Goal: Task Accomplishment & Management: Use online tool/utility

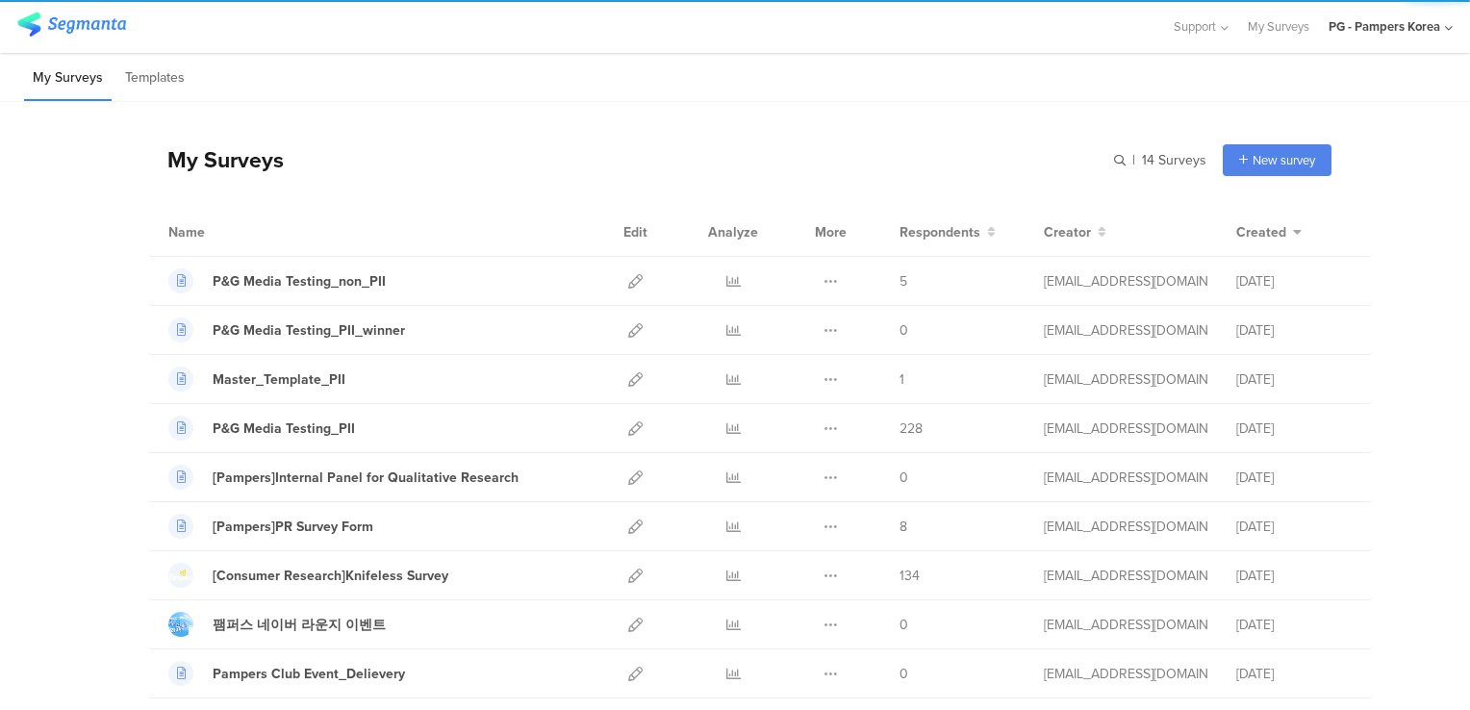
click at [1390, 35] on div "PG - Pampers Korea" at bounding box center [1385, 26] width 112 height 18
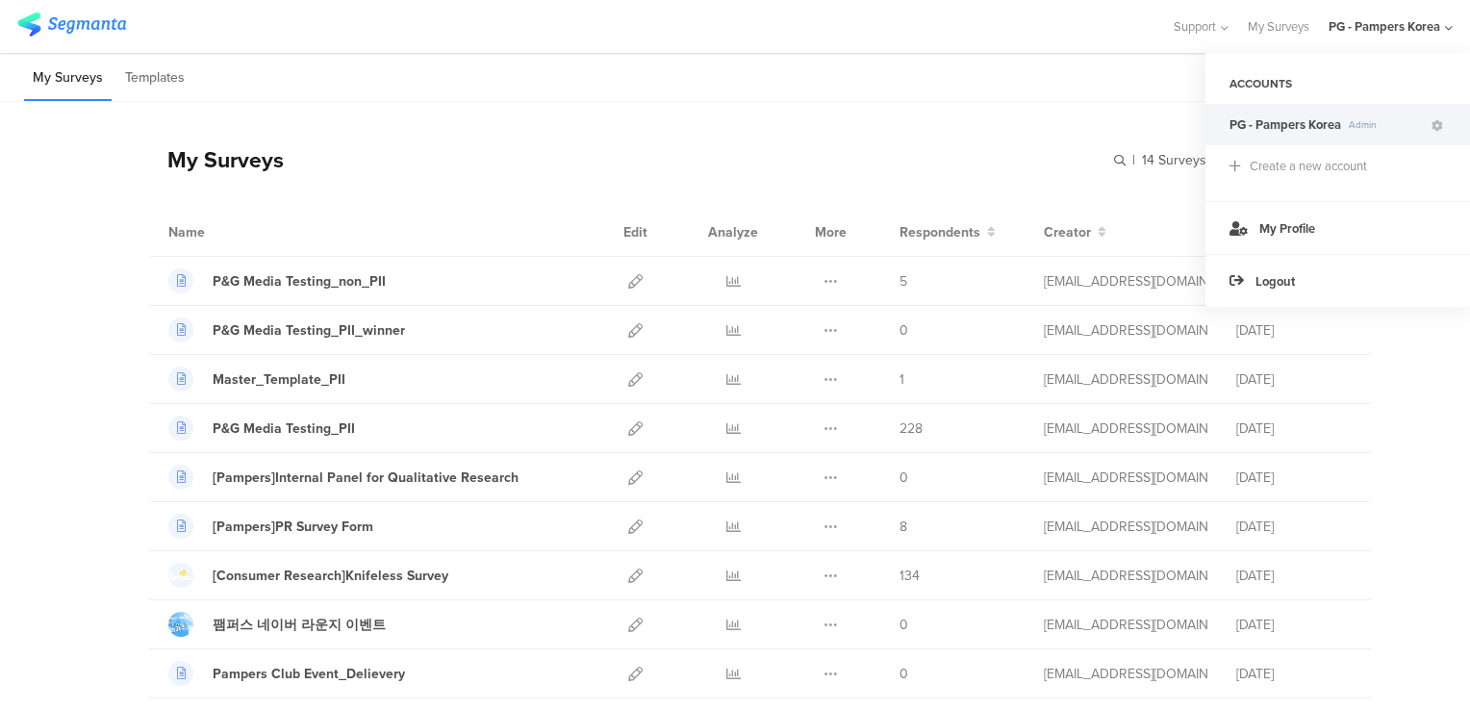
click at [1390, 35] on div "PG - Pampers Korea" at bounding box center [1385, 26] width 112 height 18
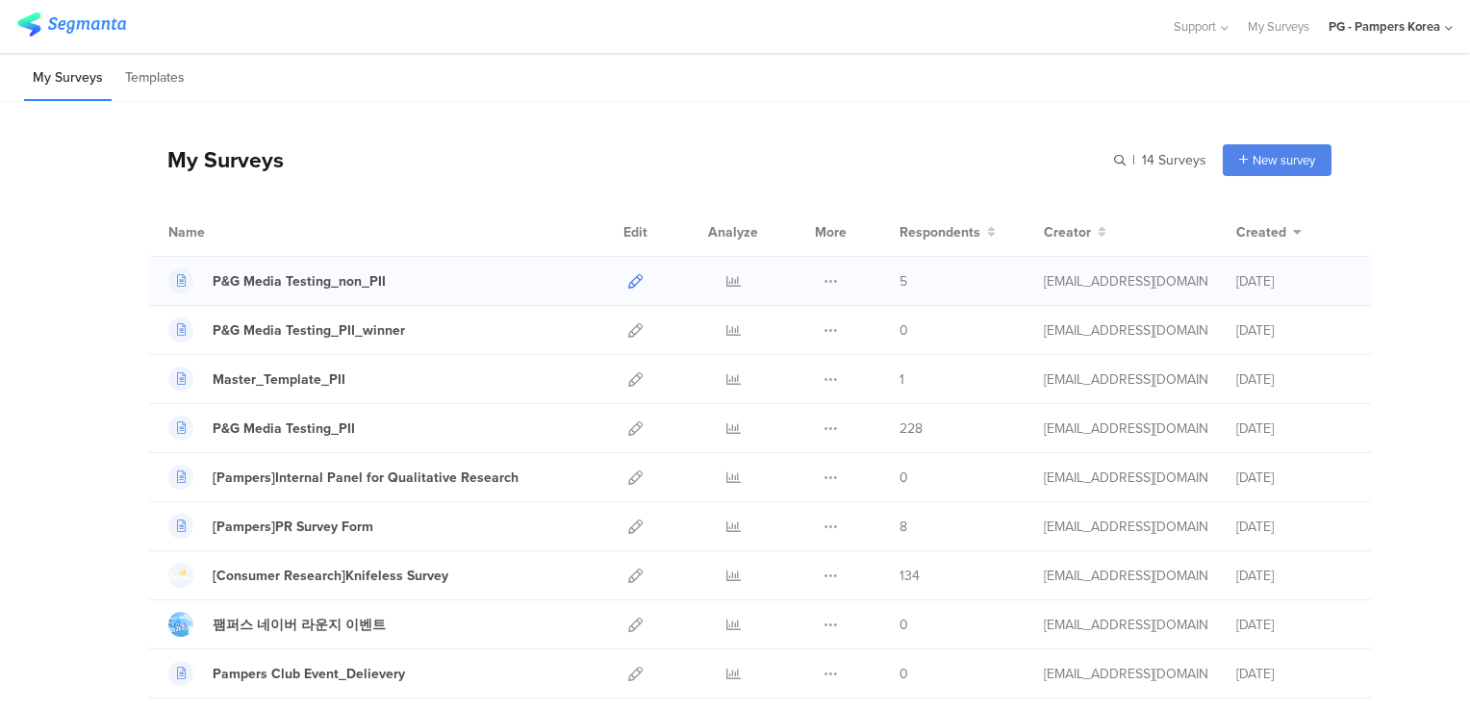
click at [628, 277] on icon at bounding box center [635, 281] width 14 height 14
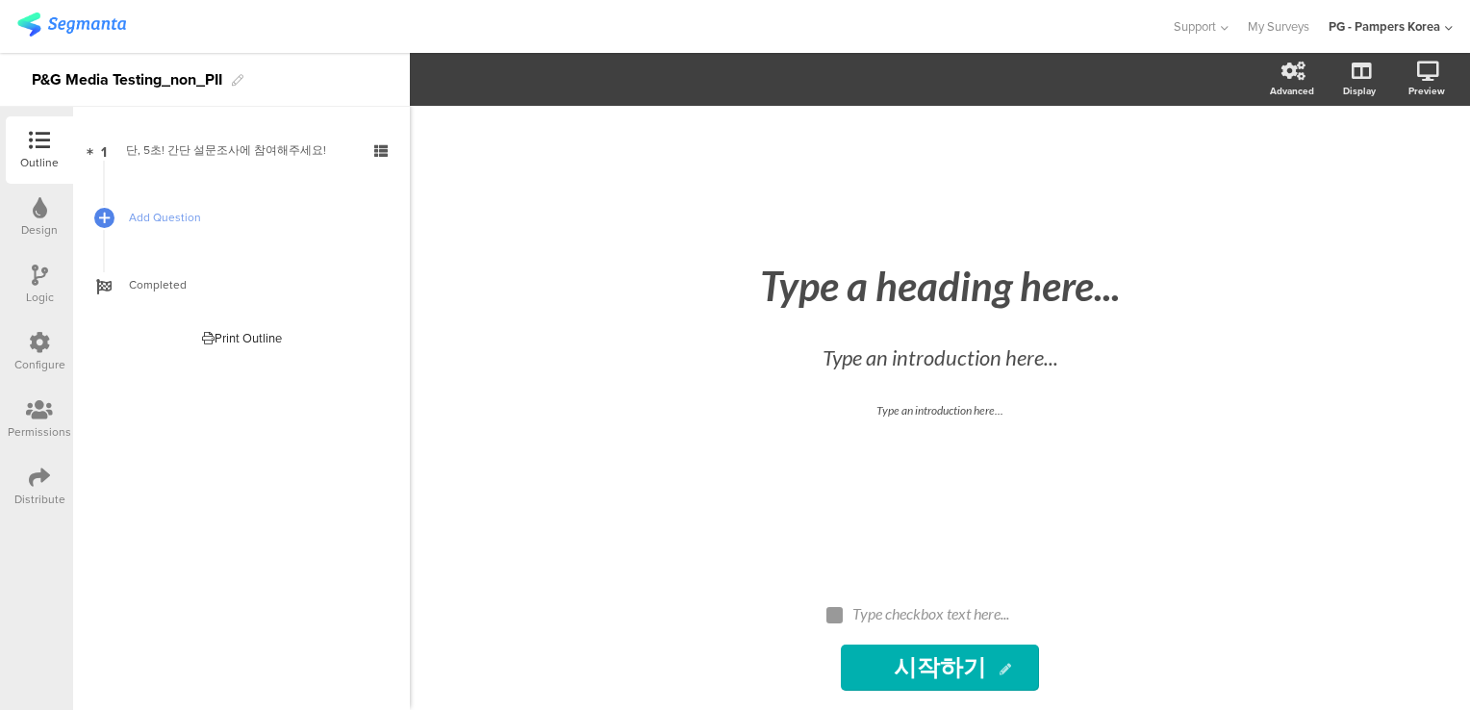
click at [38, 346] on icon at bounding box center [39, 342] width 21 height 21
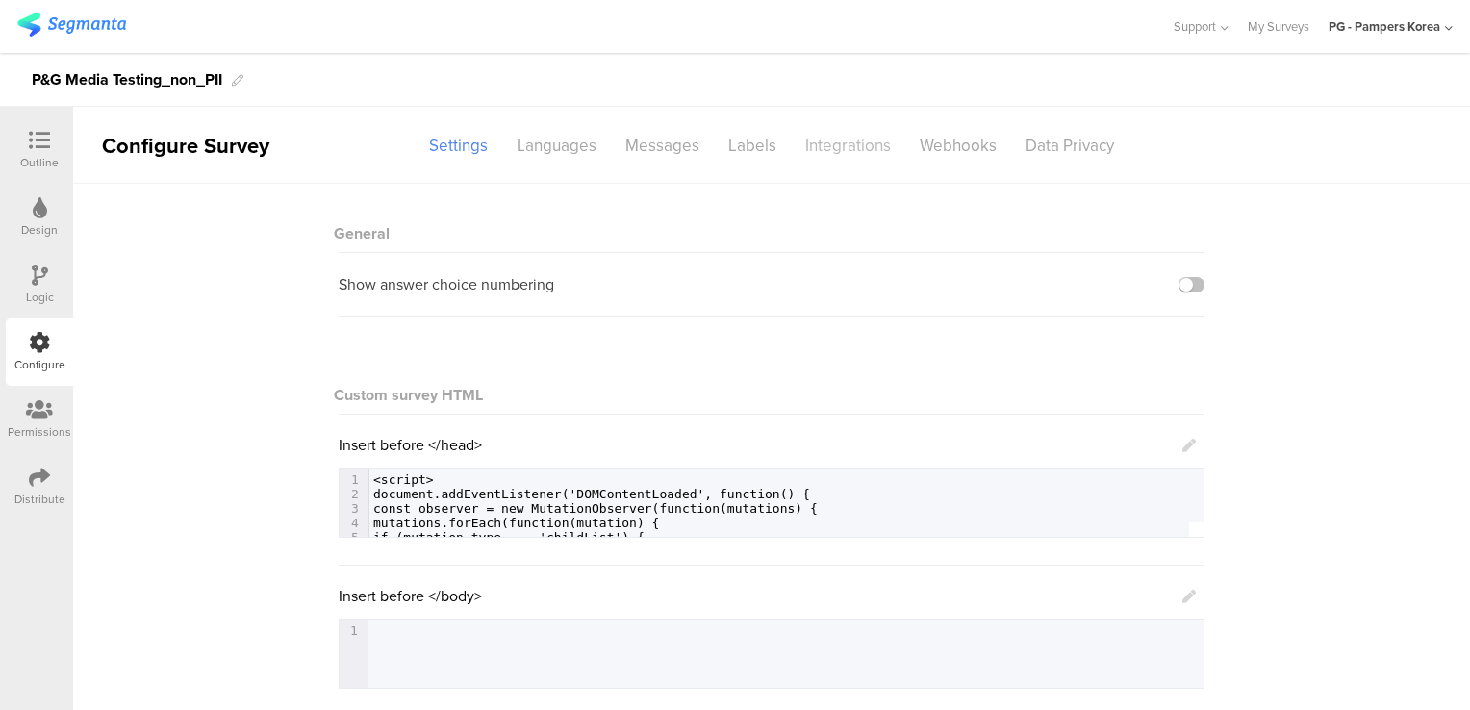
click at [856, 147] on div "Integrations" at bounding box center [848, 146] width 115 height 34
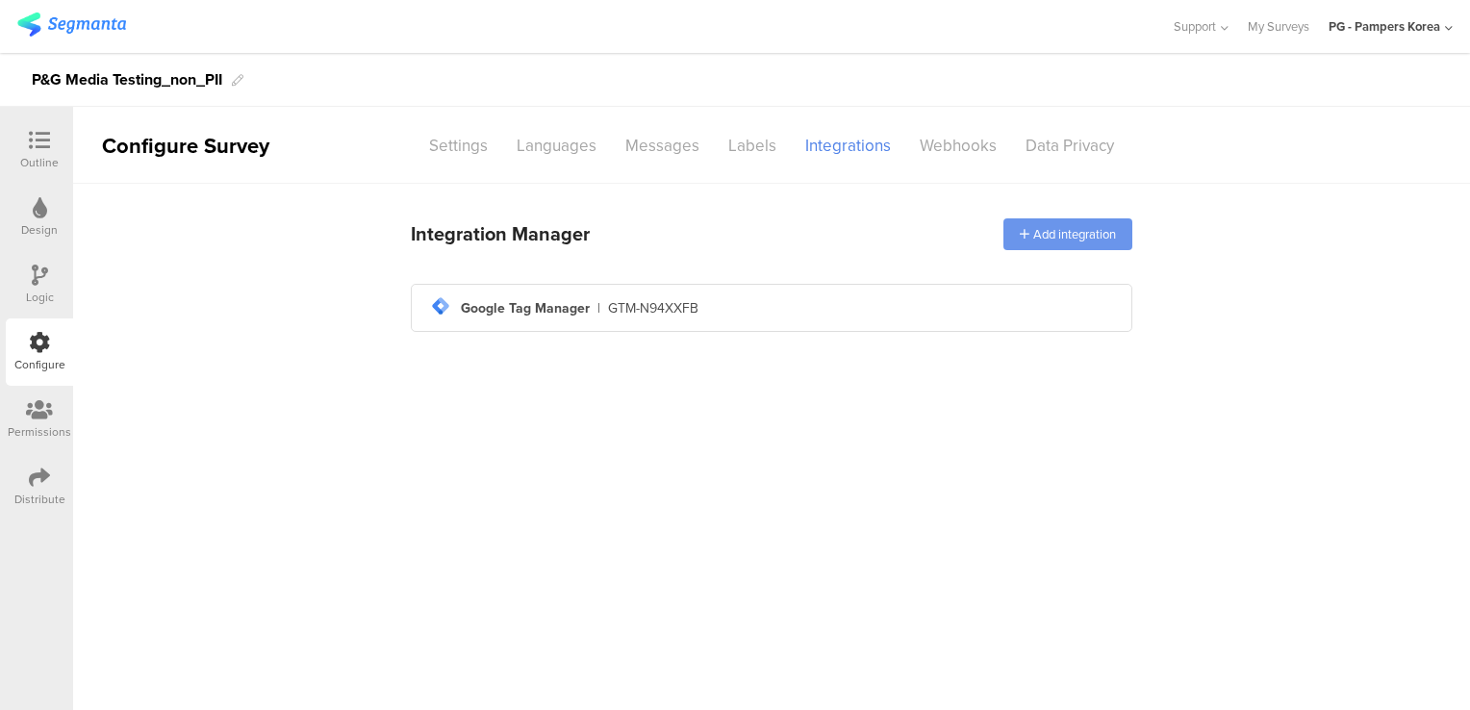
click at [1038, 242] on div "Add integration" at bounding box center [1068, 234] width 129 height 32
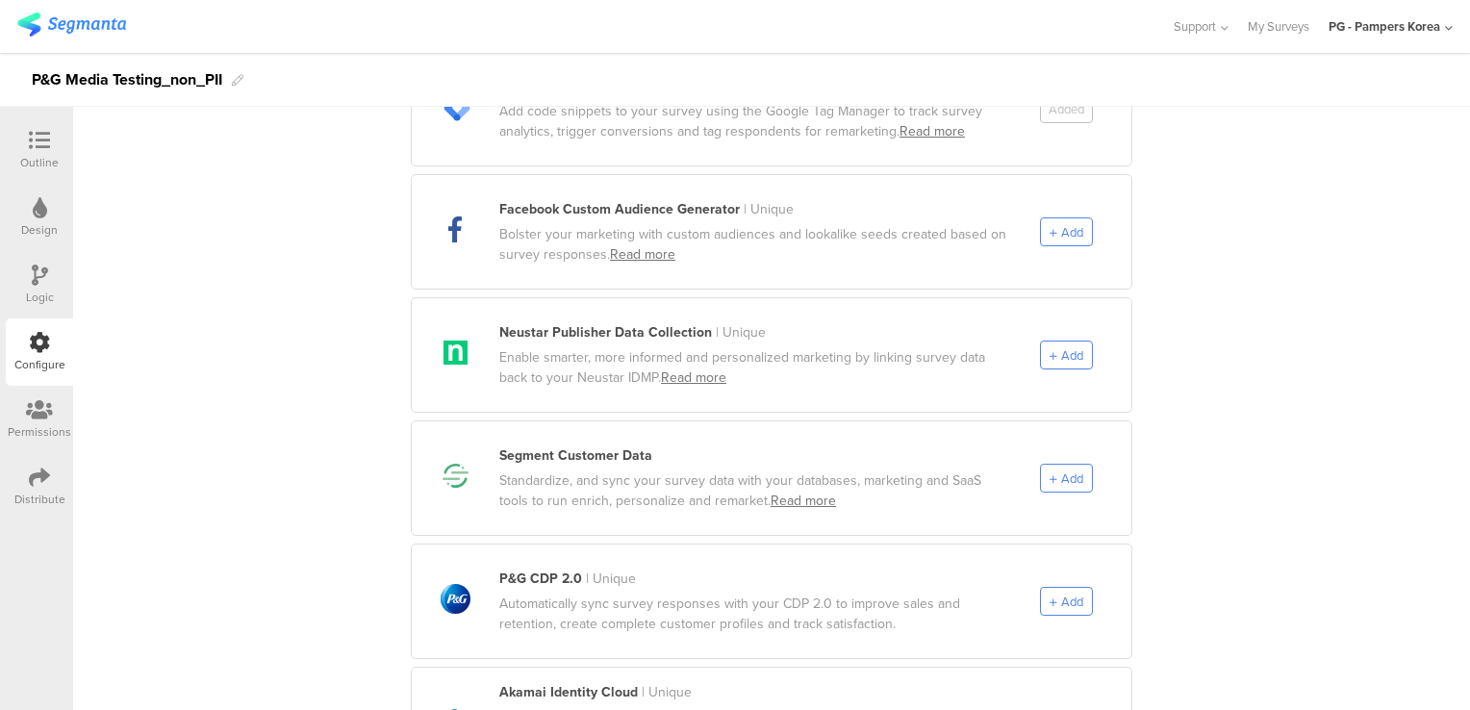
scroll to position [830, 0]
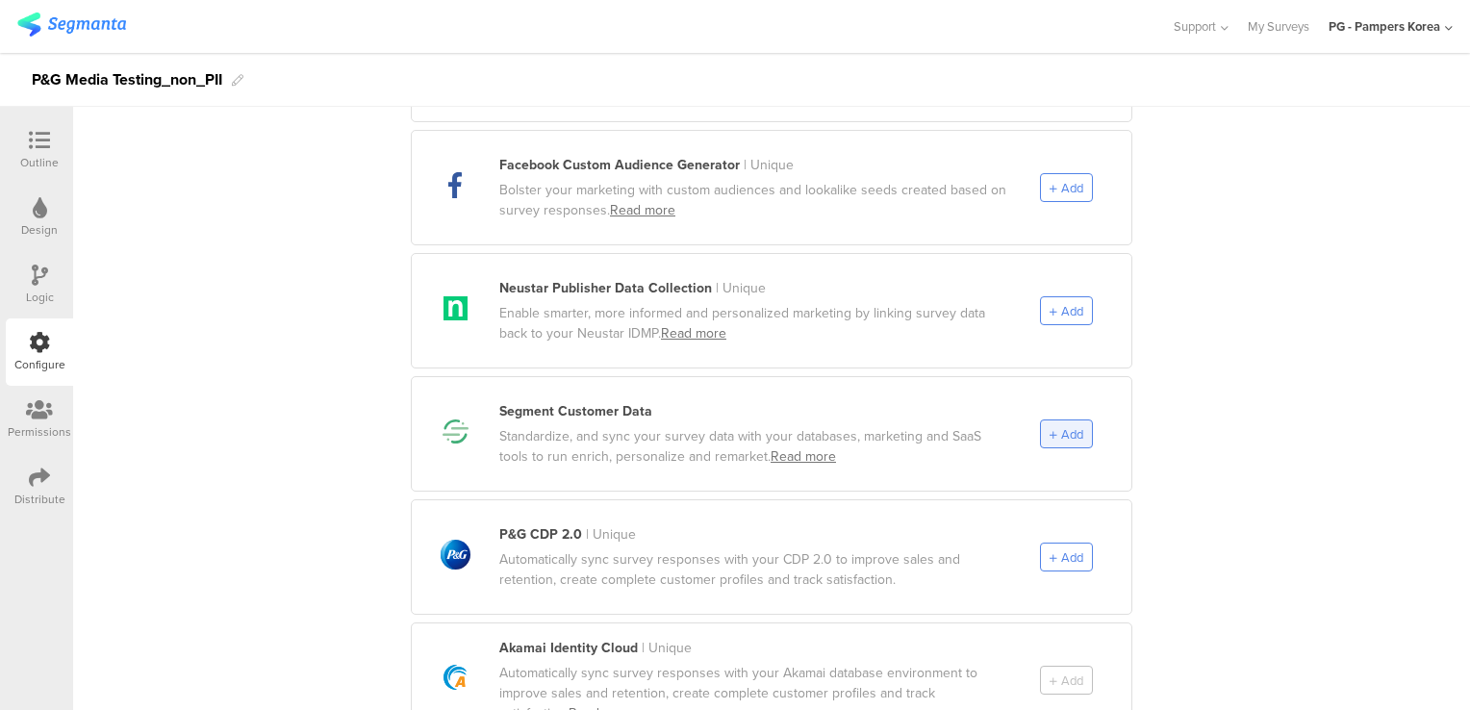
click at [1067, 425] on span "Add" at bounding box center [1072, 434] width 22 height 18
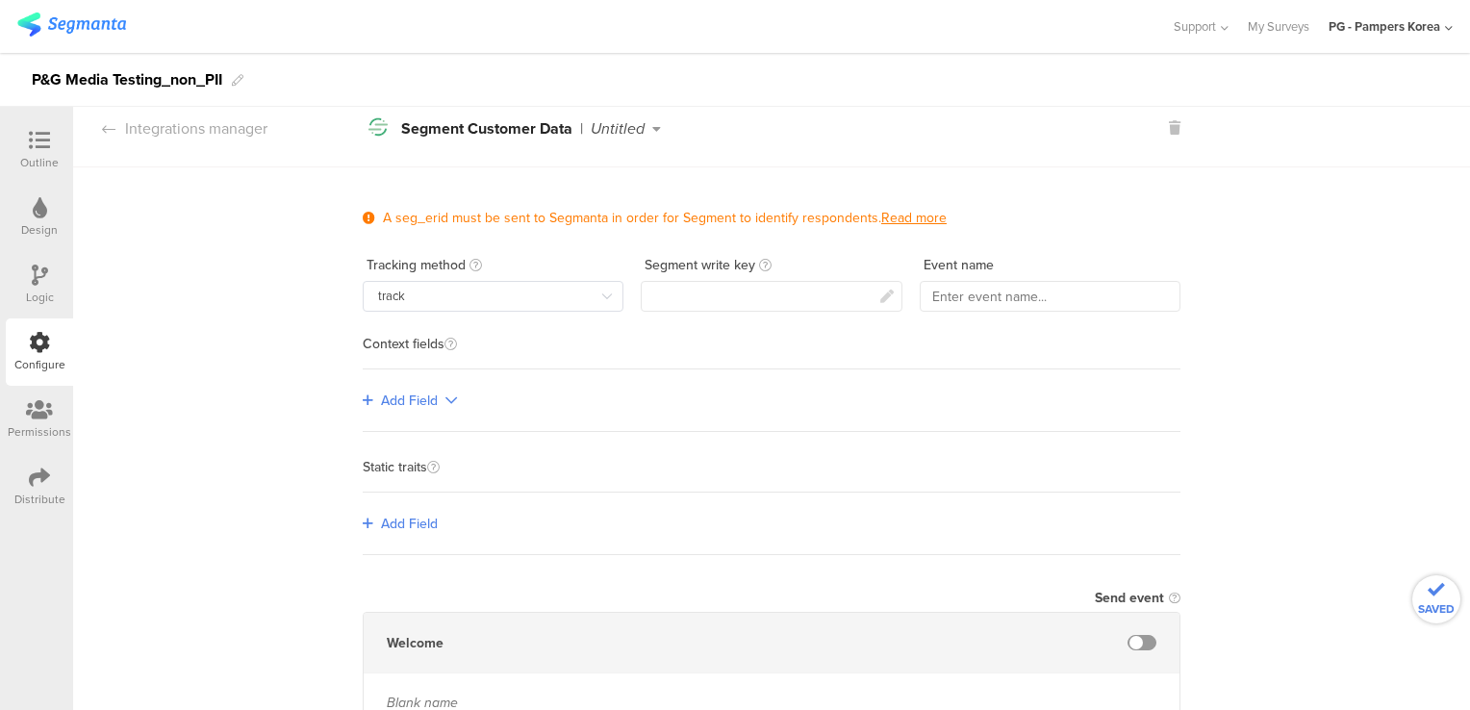
scroll to position [0, 0]
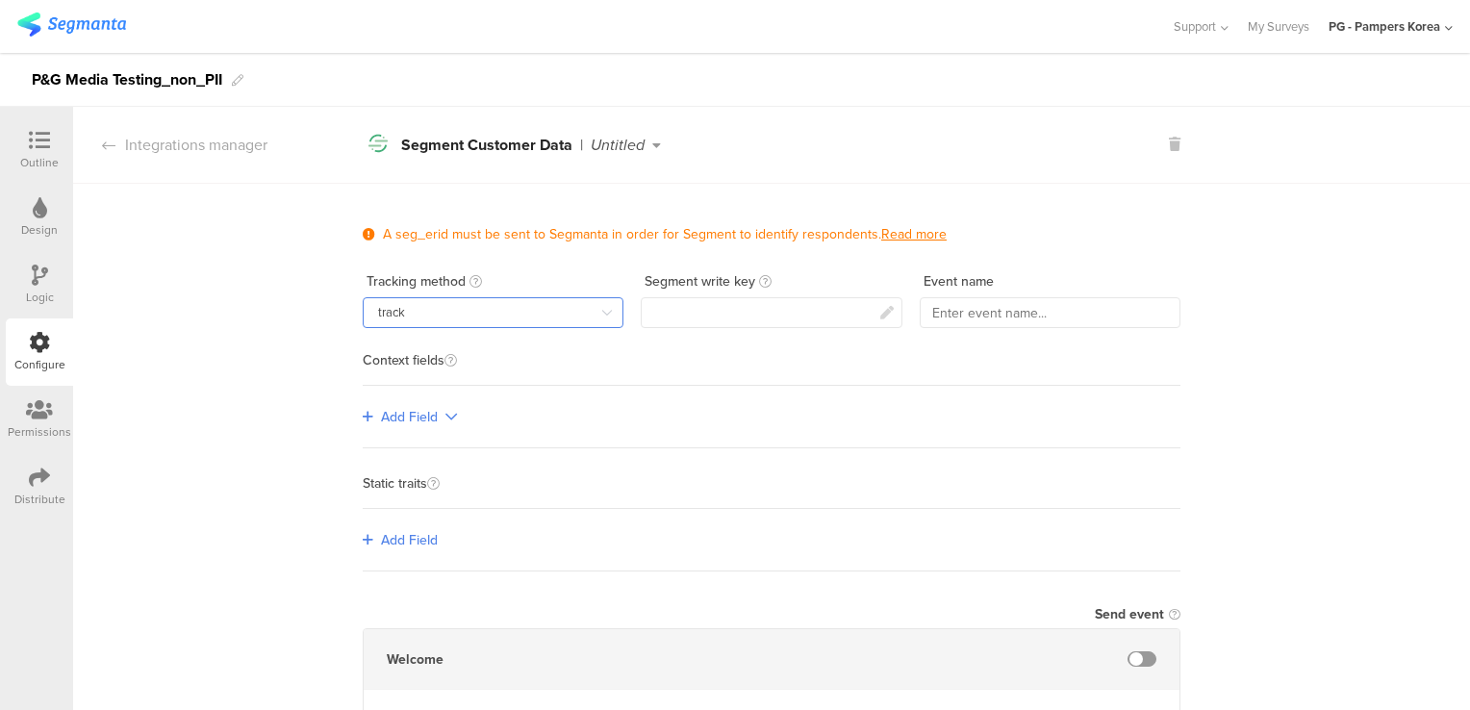
click at [434, 320] on input "track" at bounding box center [493, 312] width 261 height 31
click at [447, 314] on input "track" at bounding box center [493, 312] width 261 height 31
click at [447, 389] on li "identify" at bounding box center [492, 394] width 273 height 33
type input "identify"
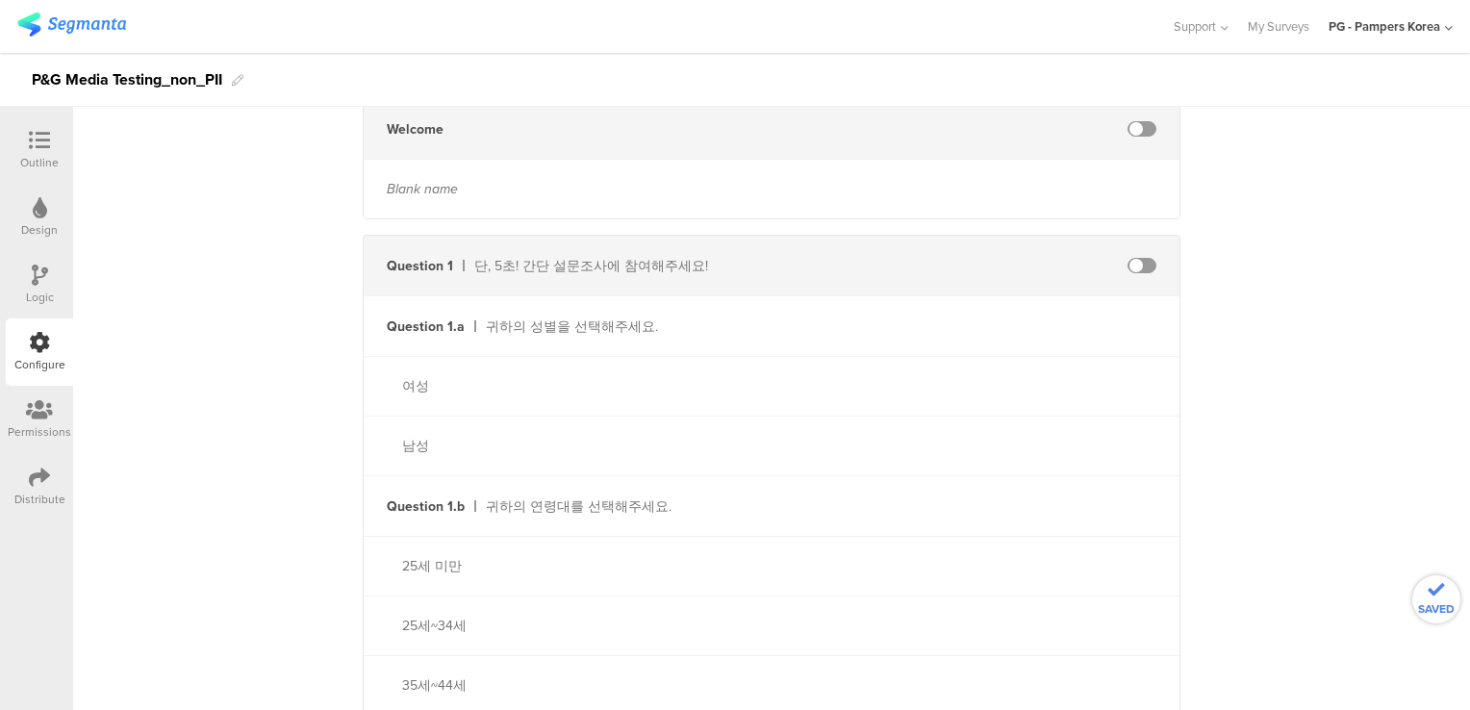
scroll to position [525, 0]
click at [1128, 269] on span at bounding box center [1142, 270] width 29 height 15
